Goal: Transaction & Acquisition: Book appointment/travel/reservation

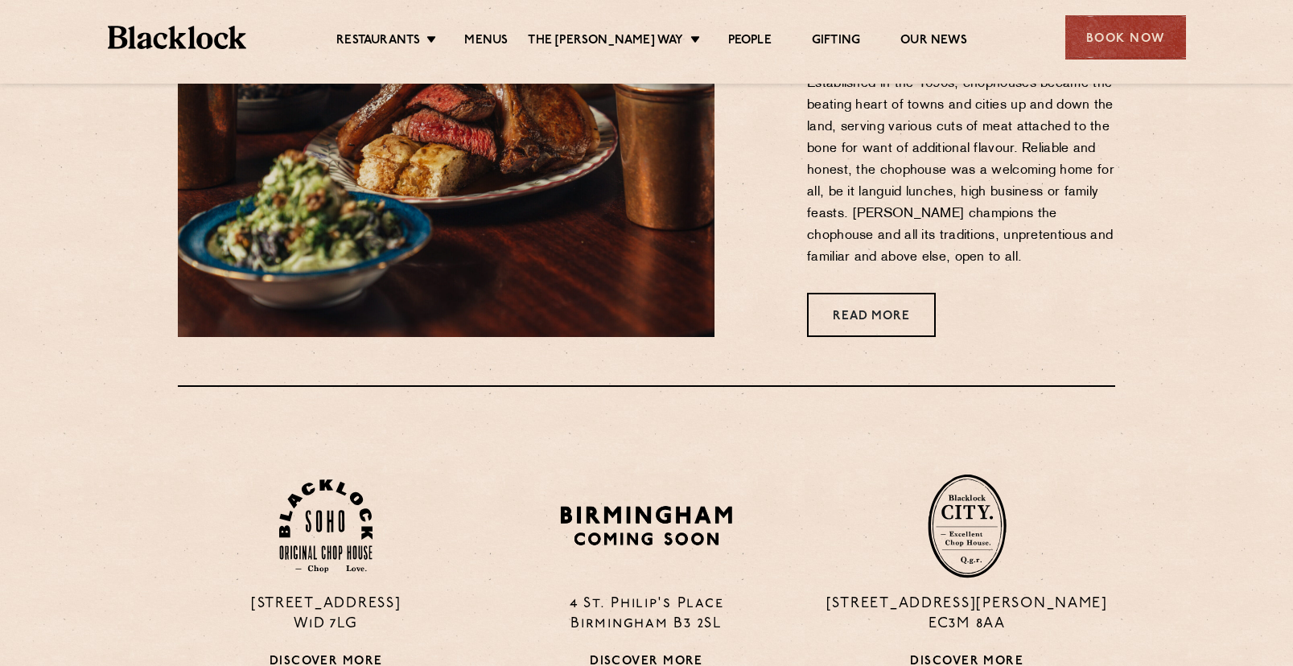
scroll to position [885, 0]
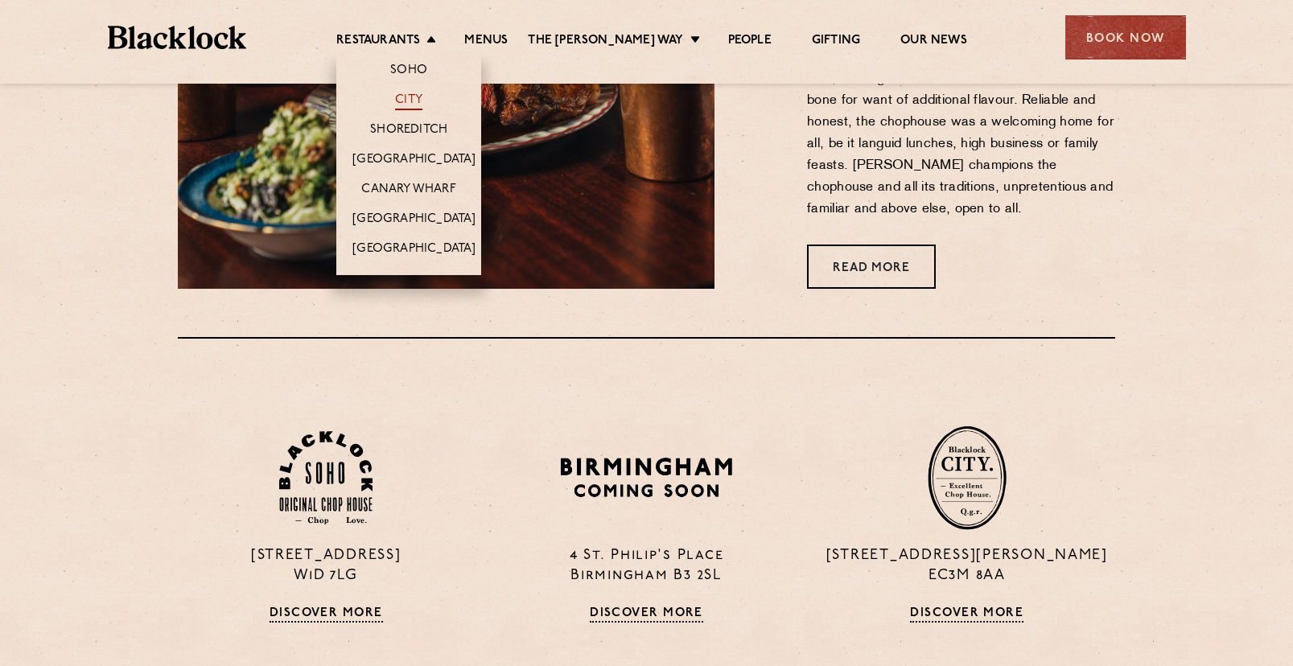
click at [420, 95] on link "City" at bounding box center [408, 102] width 27 height 18
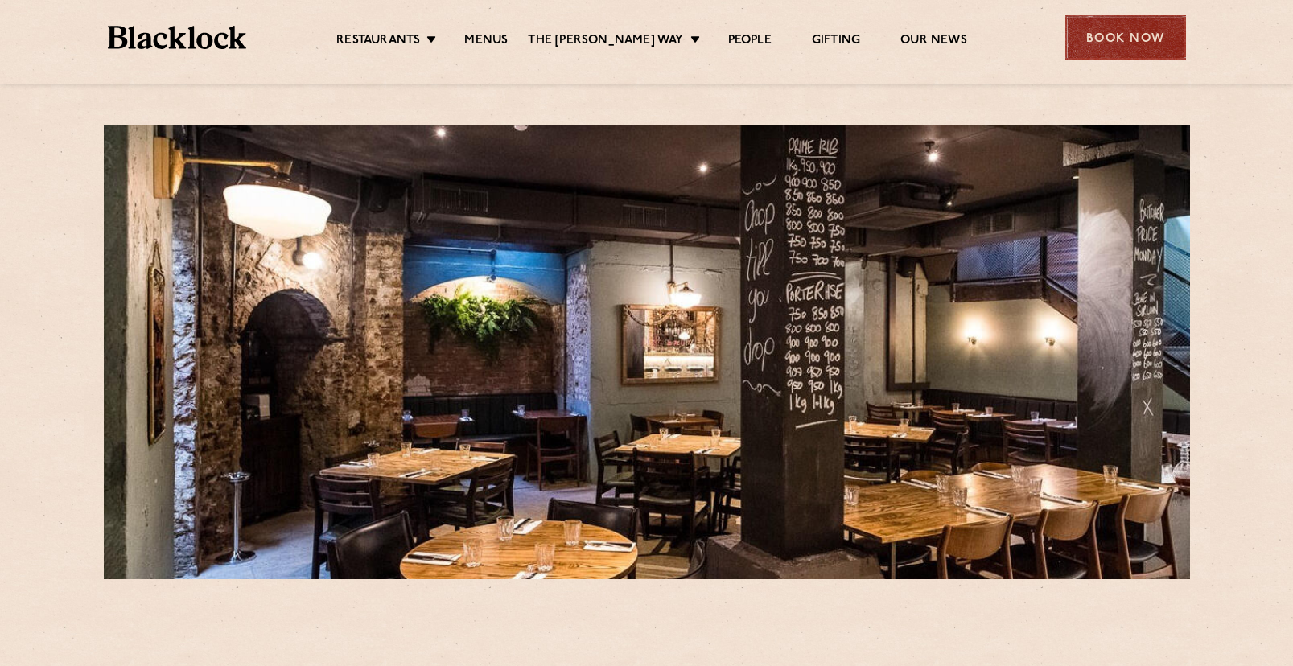
click at [1112, 41] on div "Book Now" at bounding box center [1125, 37] width 121 height 44
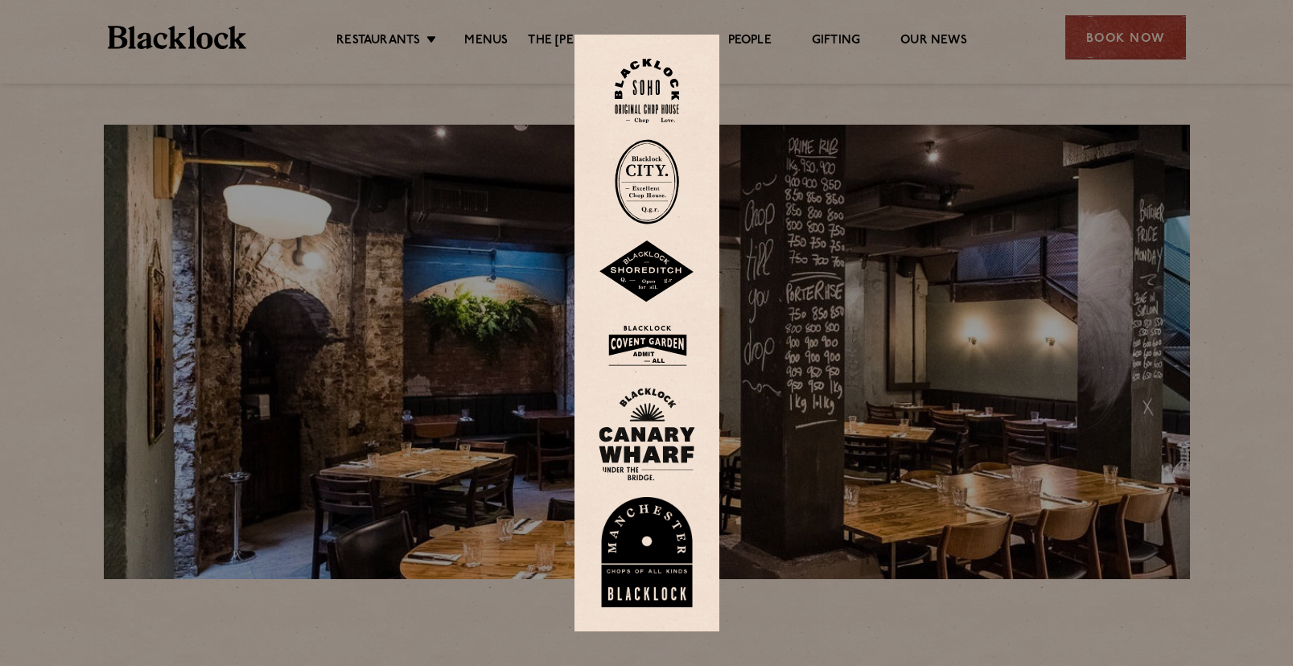
click at [649, 183] on img at bounding box center [647, 181] width 64 height 85
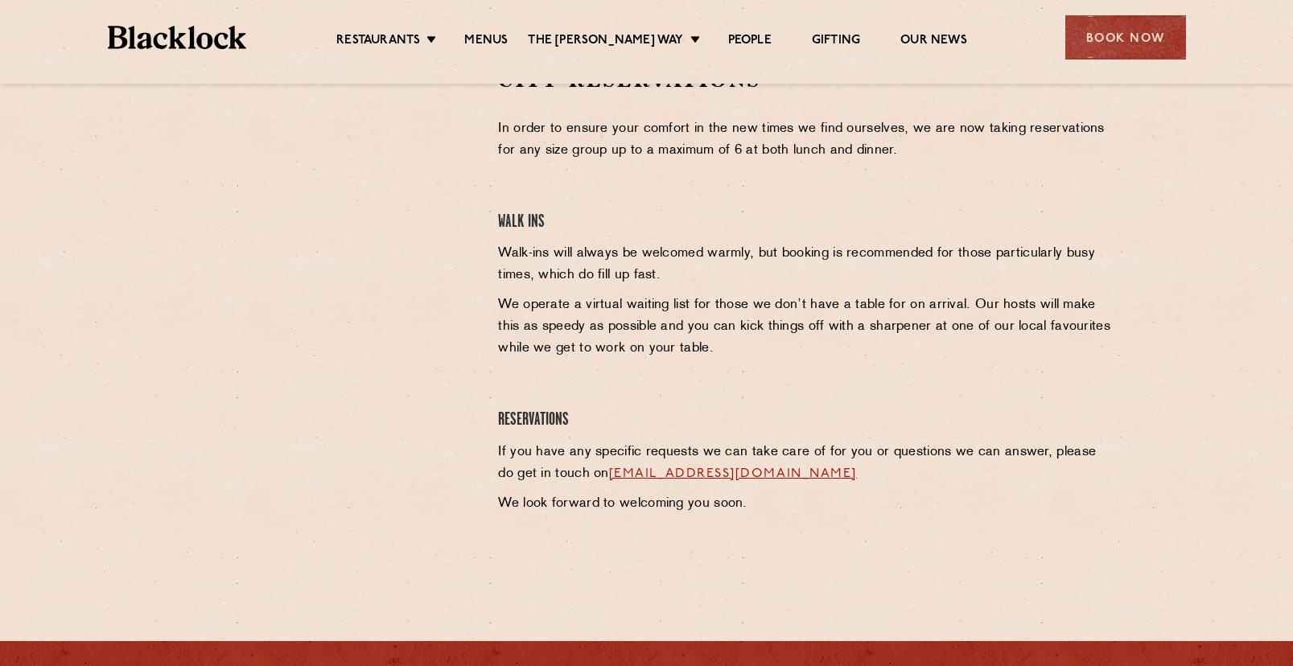
scroll to position [563, 0]
